Goal: Task Accomplishment & Management: Manage account settings

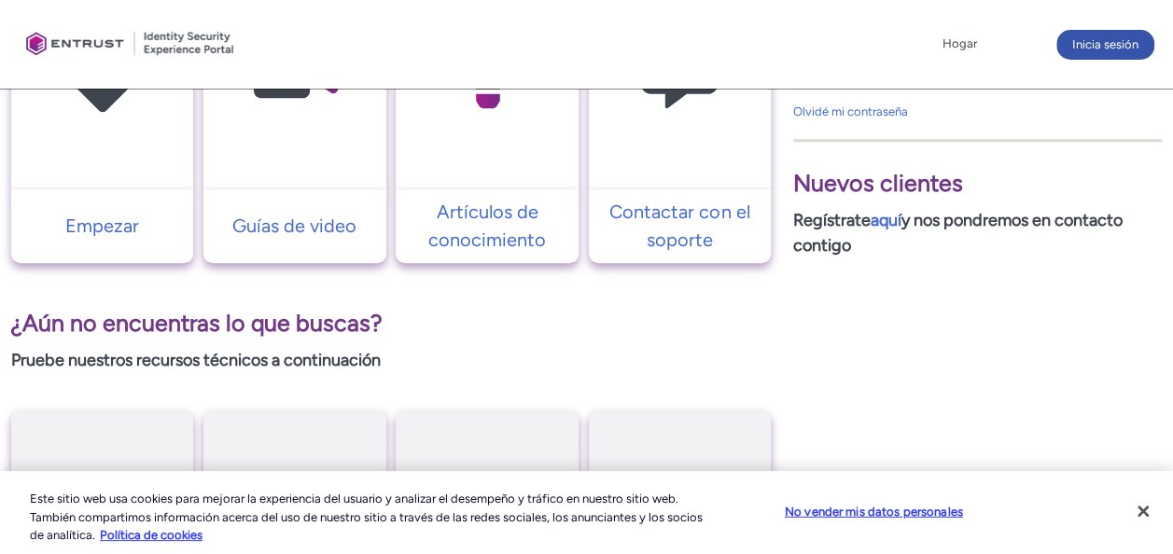
scroll to position [618, 0]
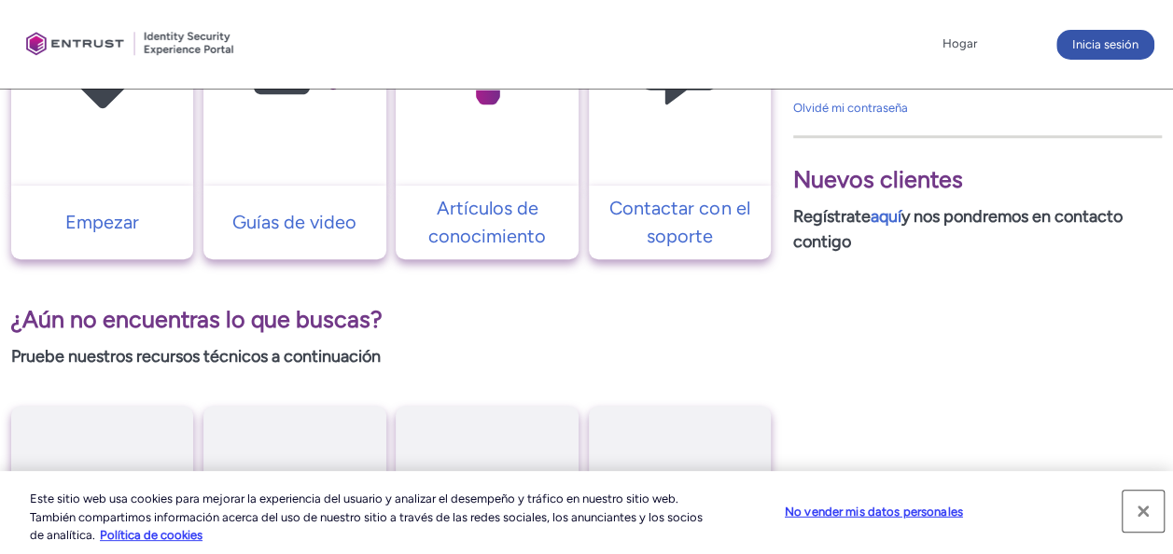
click at [1151, 506] on button "Cerrar" at bounding box center [1143, 511] width 41 height 41
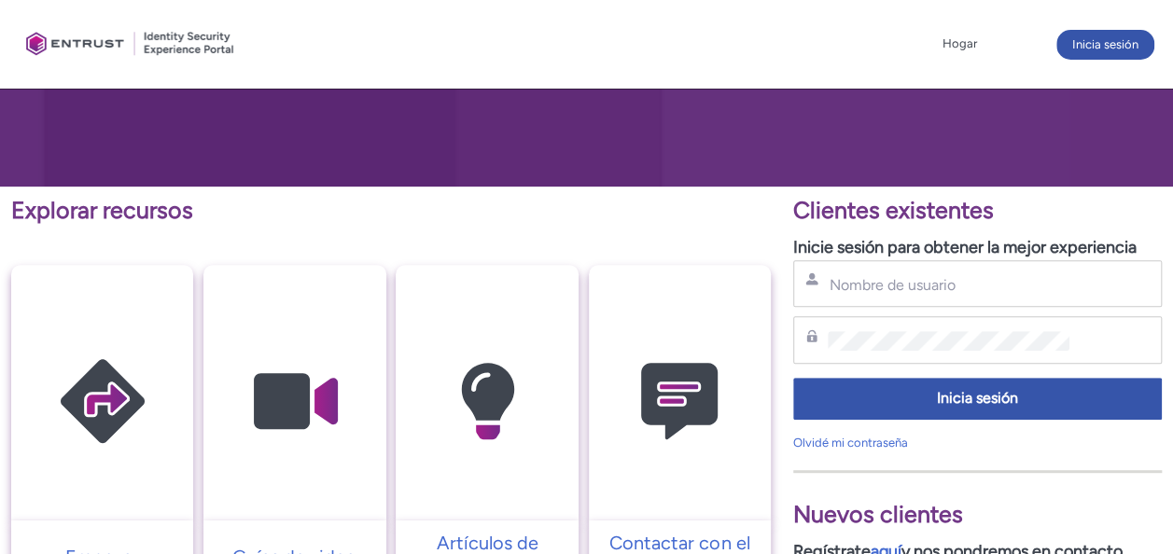
scroll to position [277, 0]
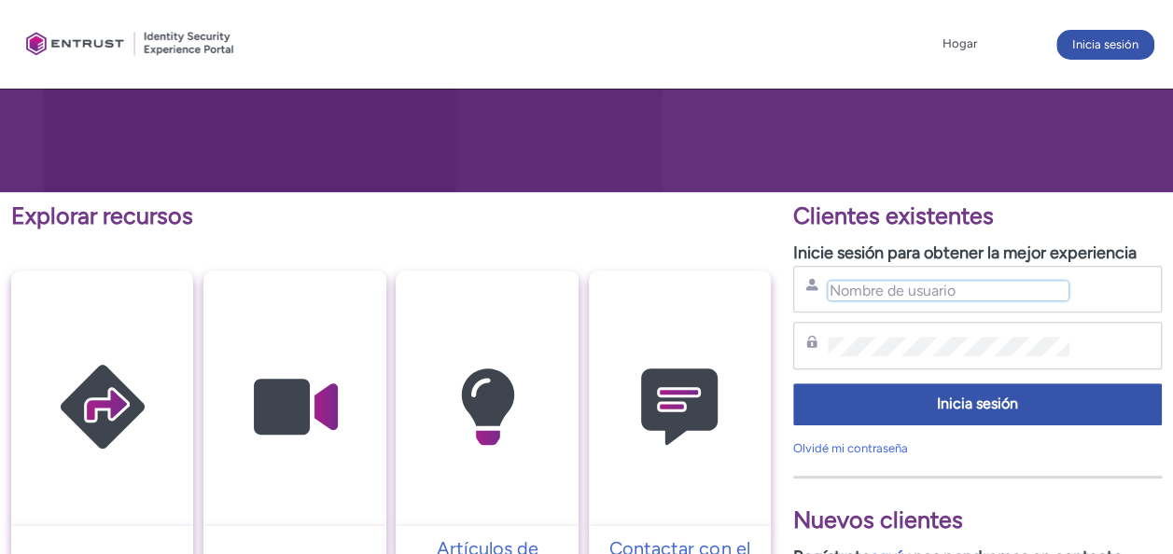
click at [957, 283] on input "Username" at bounding box center [948, 291] width 241 height 20
type input "ttcm_sistemas@toyotafl.com.mx"
click at [872, 442] on link "Olvidé mi contraseña" at bounding box center [850, 448] width 115 height 14
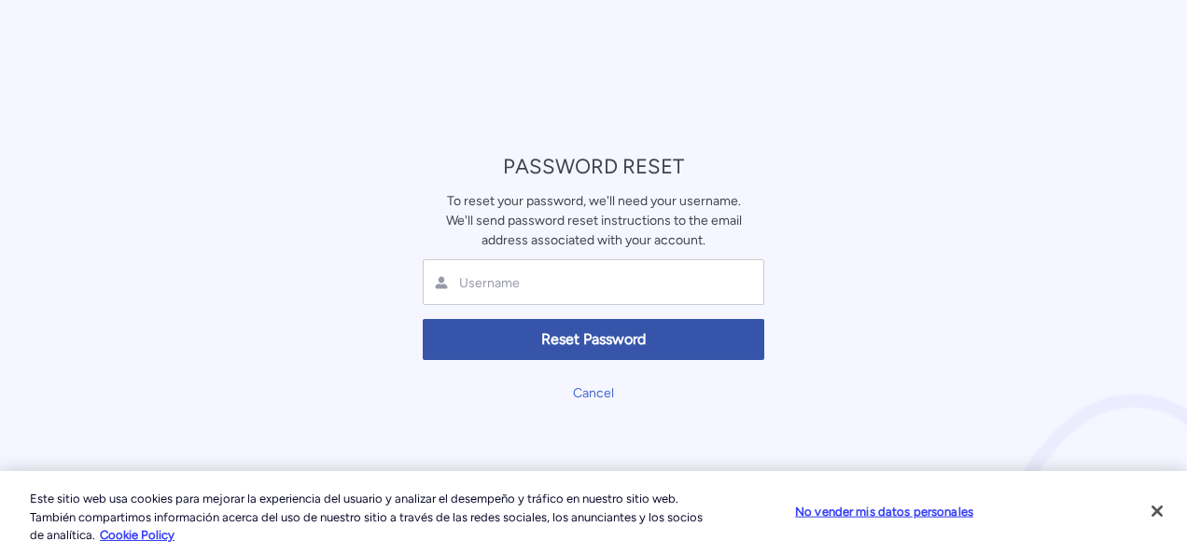
click at [564, 299] on div at bounding box center [594, 282] width 342 height 46
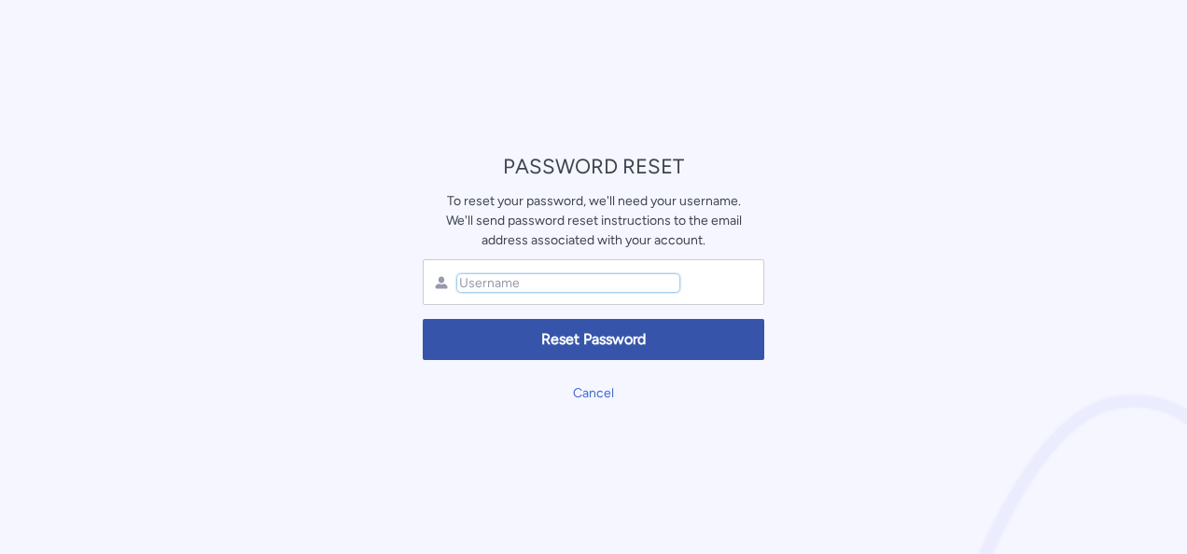
click at [516, 289] on input "text" at bounding box center [568, 283] width 222 height 18
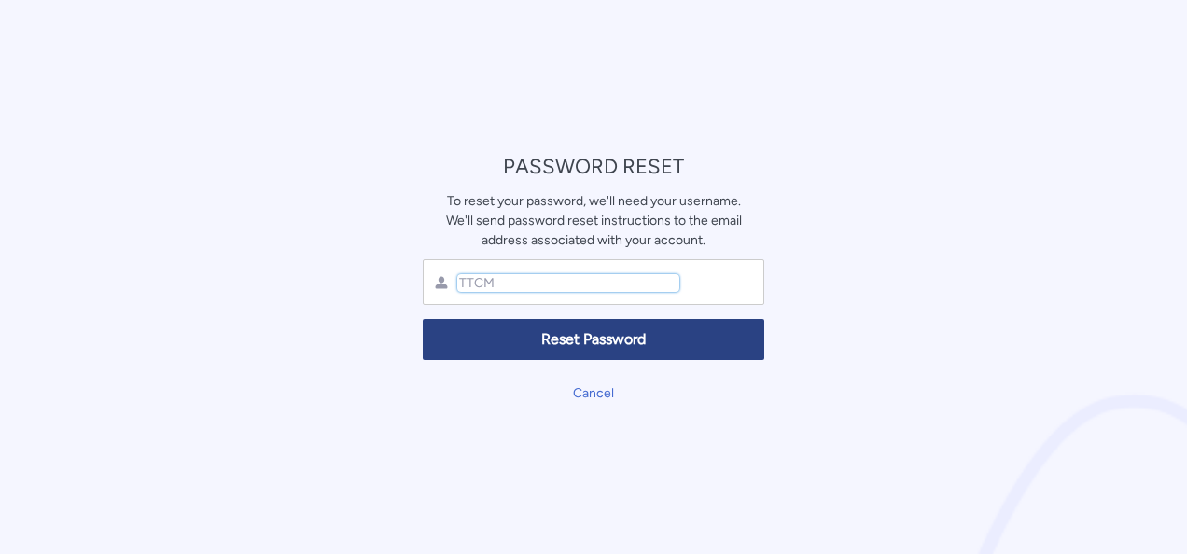
type input "TTCM"
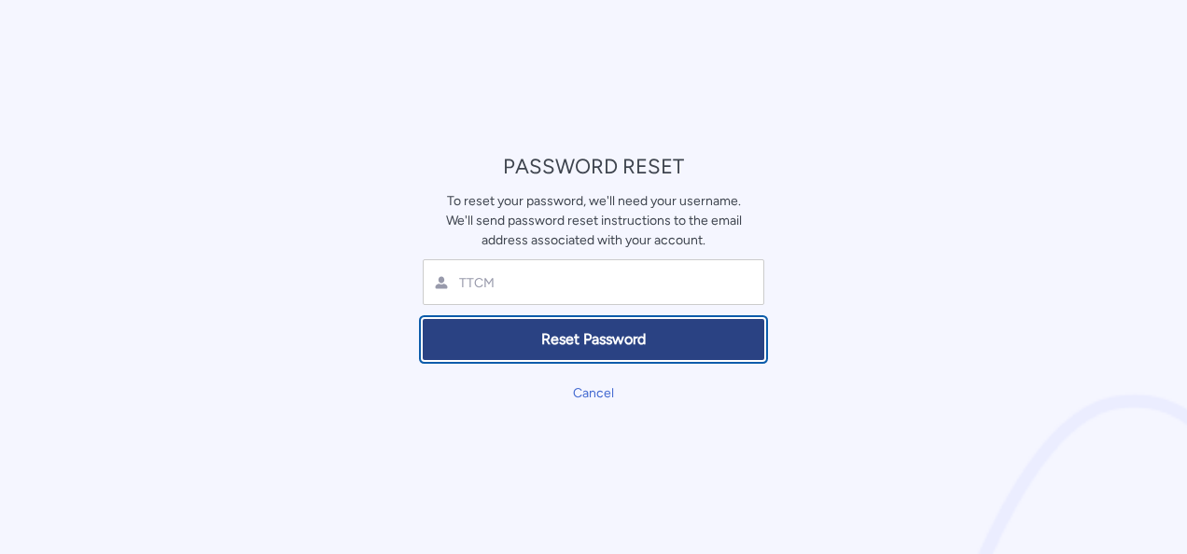
click at [609, 350] on button "Reset Password" at bounding box center [594, 340] width 342 height 42
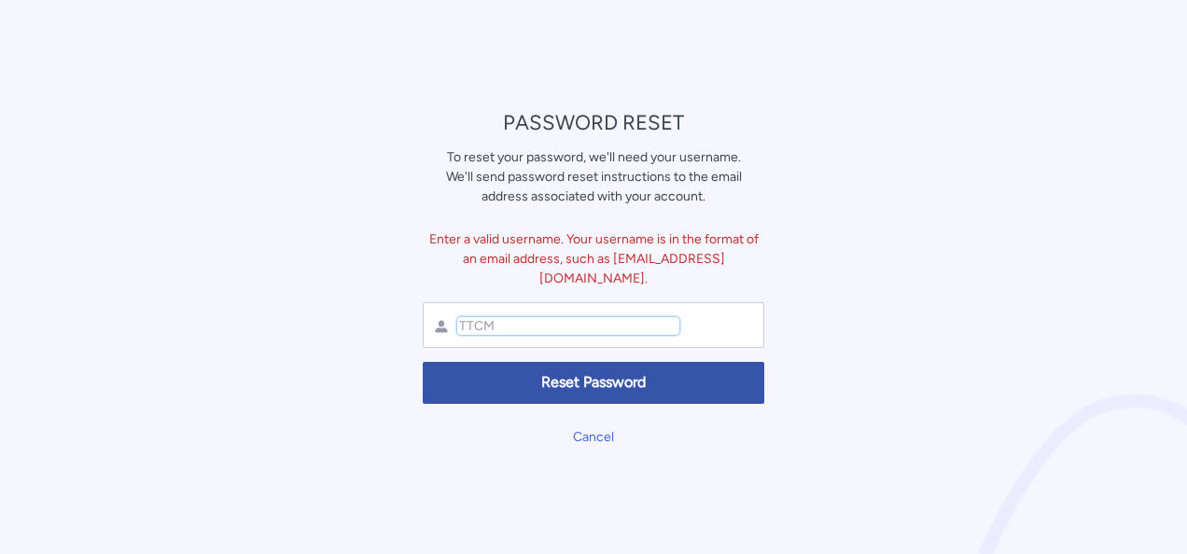
drag, startPoint x: 577, startPoint y: 317, endPoint x: 437, endPoint y: 310, distance: 140.2
click at [437, 310] on div "TTCM" at bounding box center [594, 325] width 342 height 46
type input "TTCM_SISTEMAS@TOYOTAFL.COM.MX"
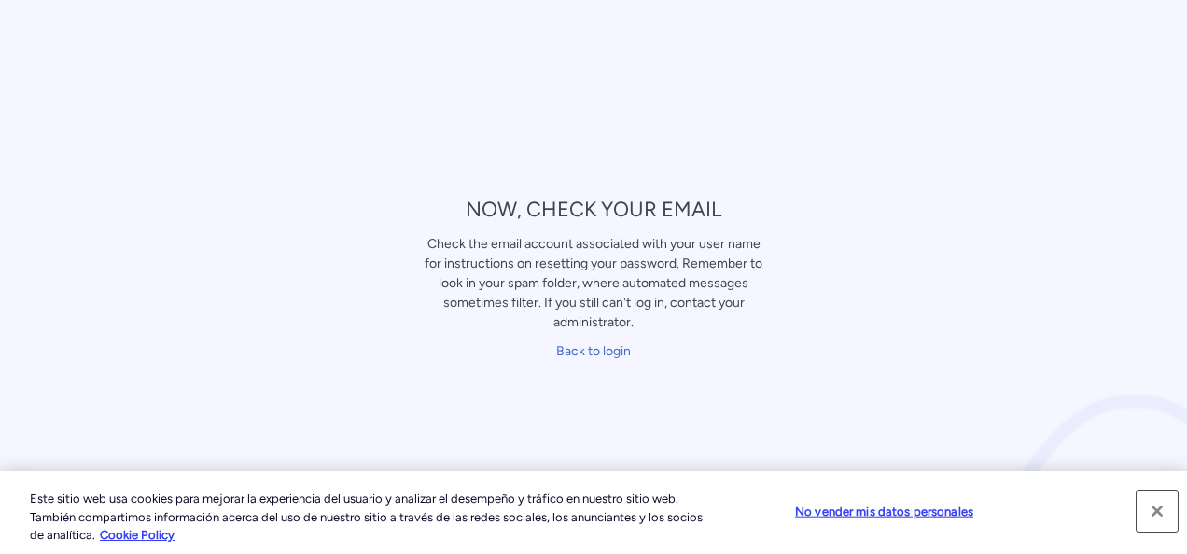
click at [1161, 513] on button "Cerrar" at bounding box center [1157, 511] width 41 height 41
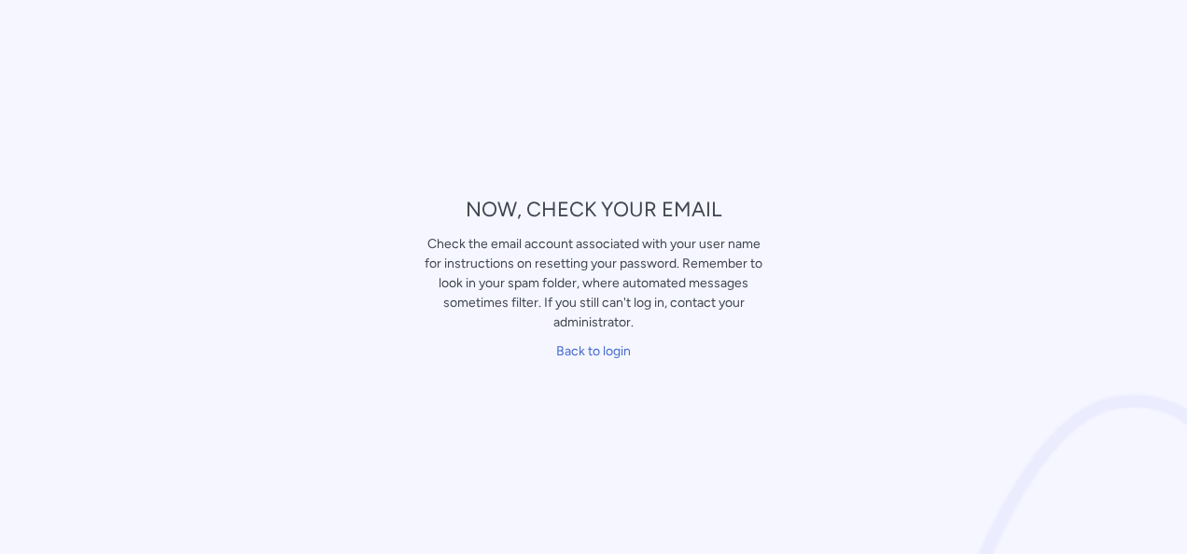
drag, startPoint x: 650, startPoint y: 331, endPoint x: 431, endPoint y: 247, distance: 234.8
click at [431, 247] on div "Check the email account associated with your user name for instructions on rese…" at bounding box center [594, 283] width 342 height 98
click at [579, 354] on link "Back to login" at bounding box center [593, 351] width 75 height 16
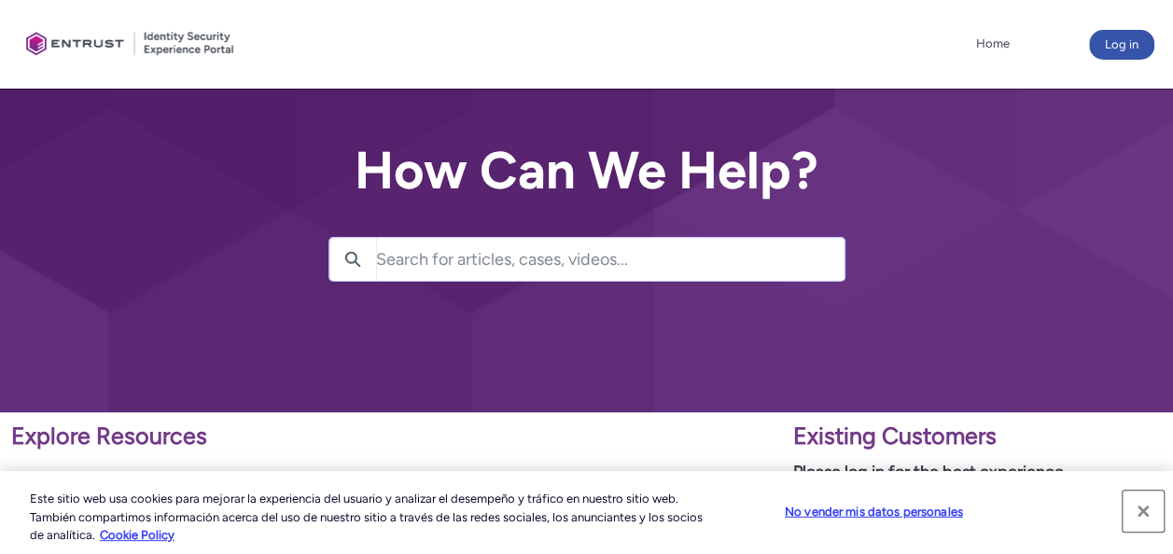
click at [1144, 509] on button "Cerrar" at bounding box center [1143, 511] width 41 height 41
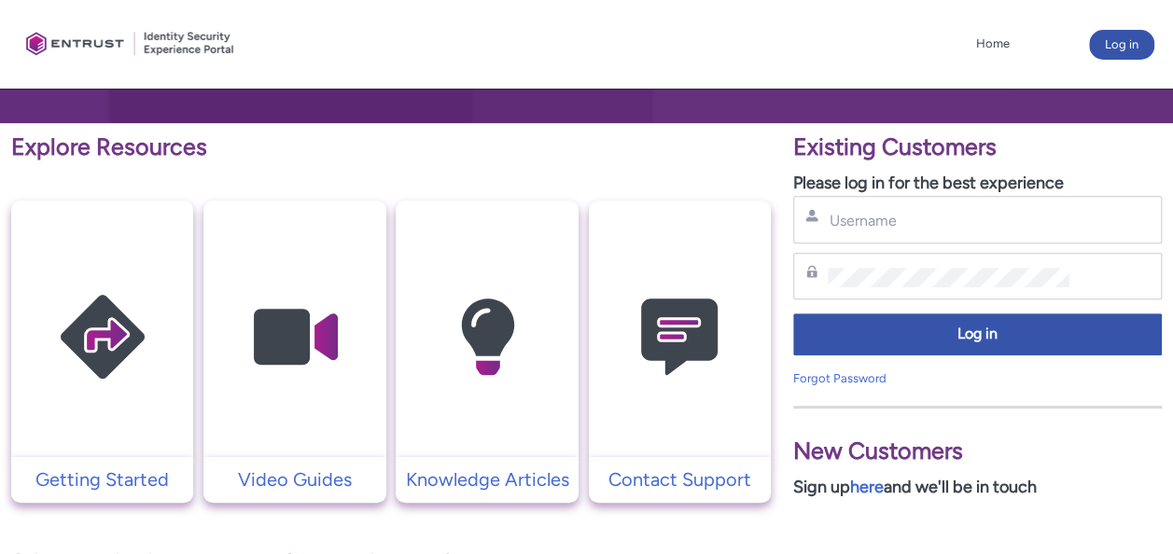
scroll to position [287, 0]
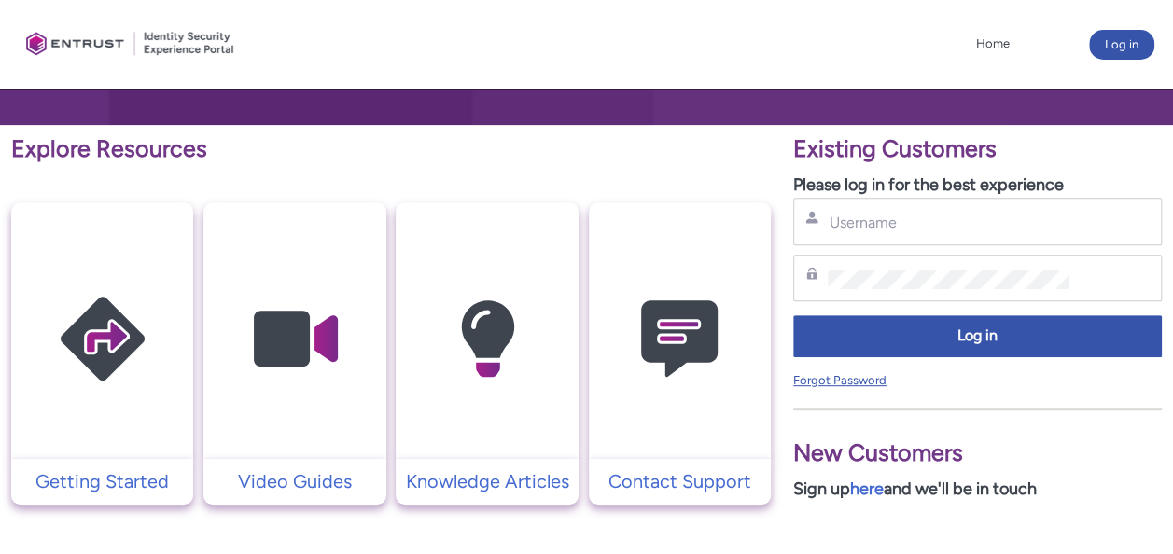
click at [830, 380] on link "Forgot Password" at bounding box center [839, 380] width 93 height 14
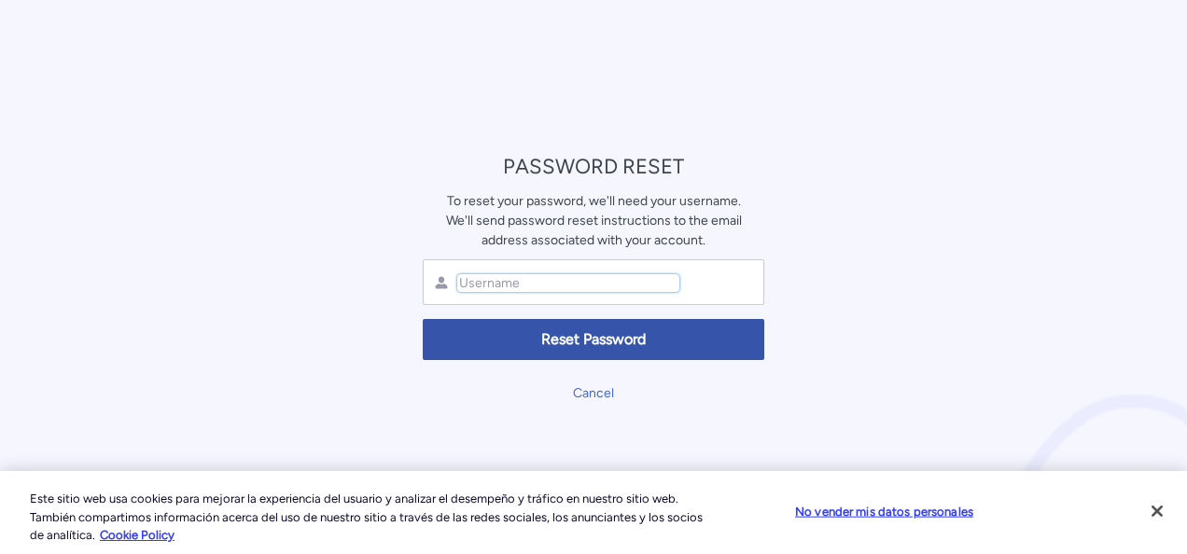
click at [593, 283] on input "text" at bounding box center [568, 283] width 222 height 18
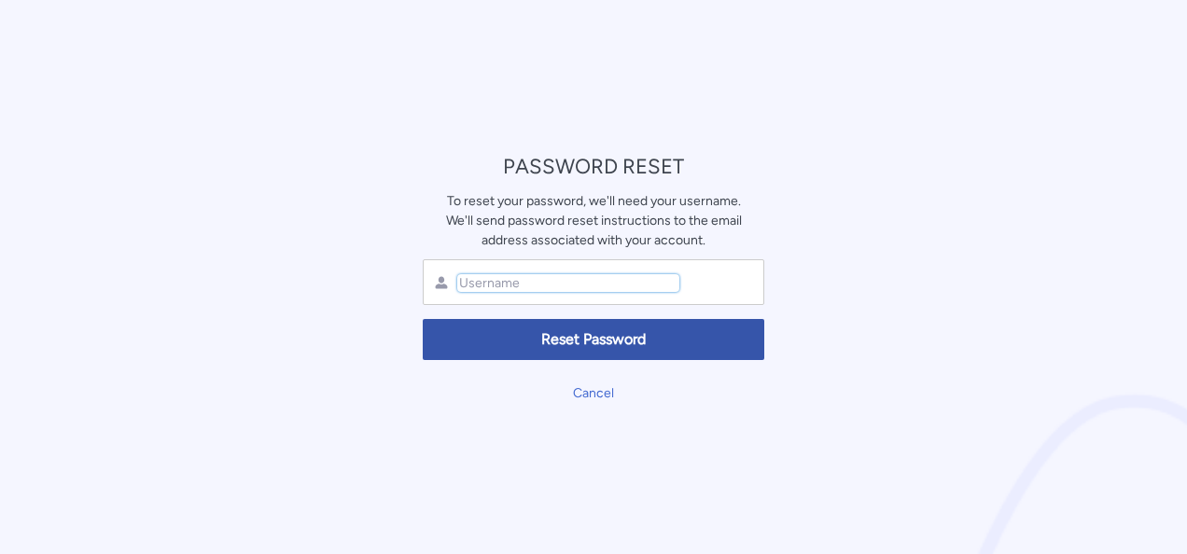
click at [593, 283] on input "text" at bounding box center [568, 283] width 222 height 18
paste input "TTCM_Sistemas@toyotafl.com.mx"
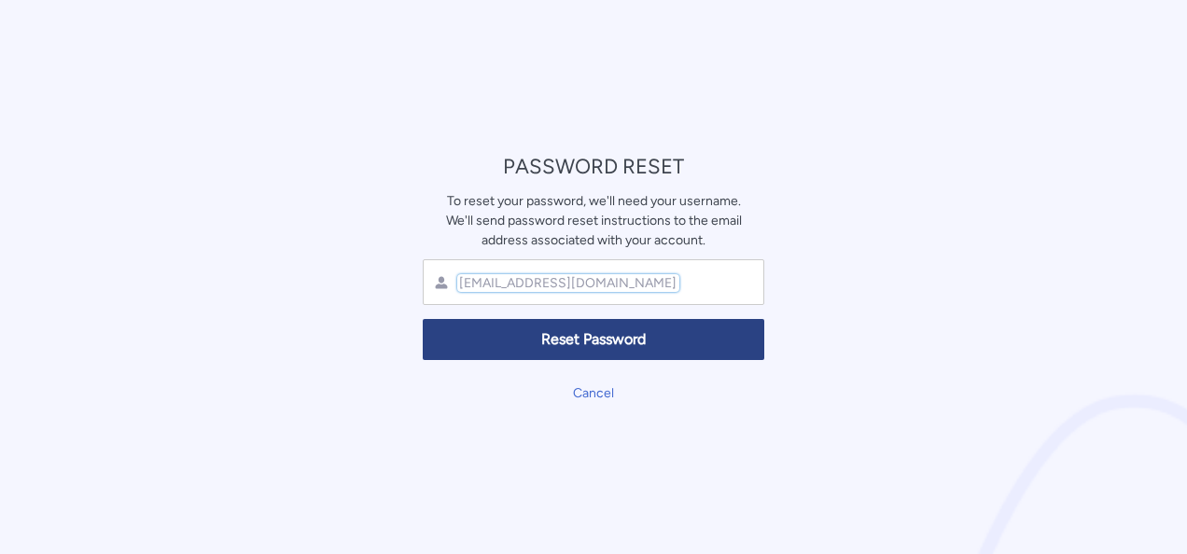
type input "TTCM_Sistemas@toyotafl.com.mx"
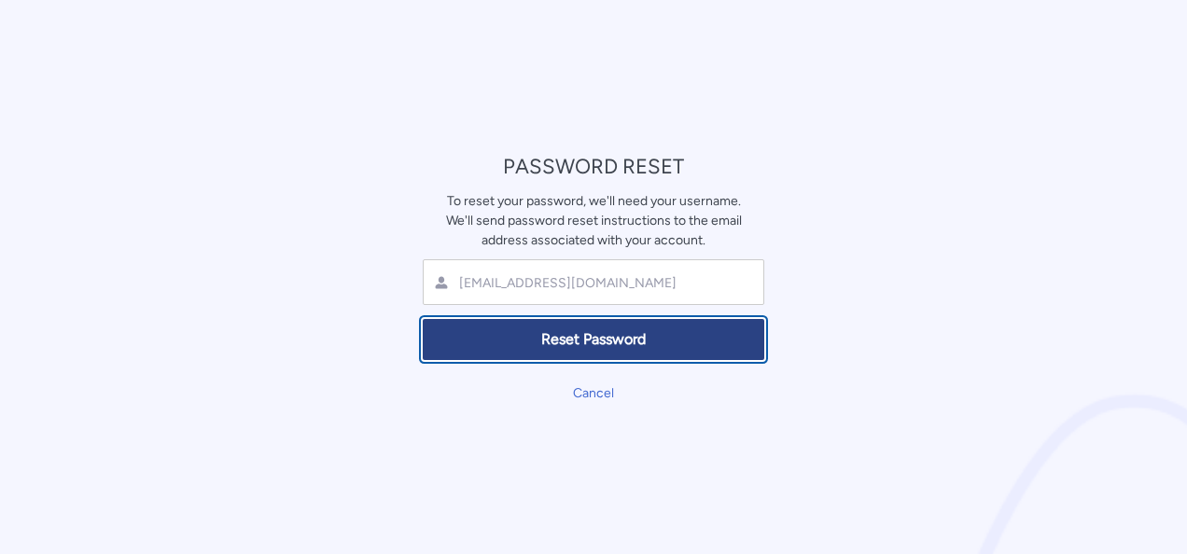
click at [427, 356] on button "Reset Password" at bounding box center [594, 340] width 342 height 42
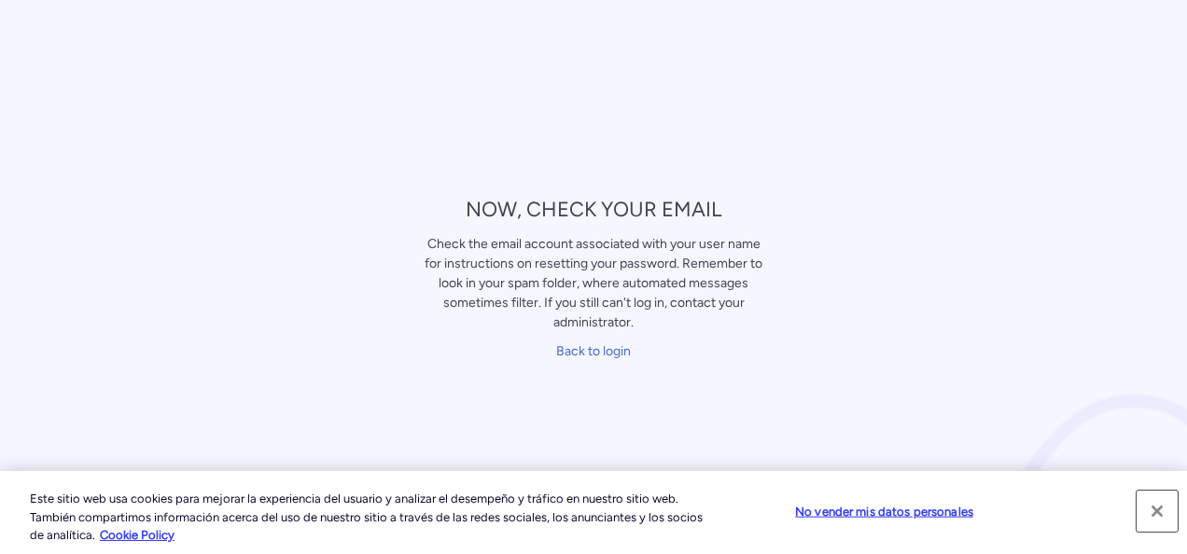
click at [1159, 509] on button "Cerrar" at bounding box center [1157, 511] width 41 height 41
